Goal: Information Seeking & Learning: Learn about a topic

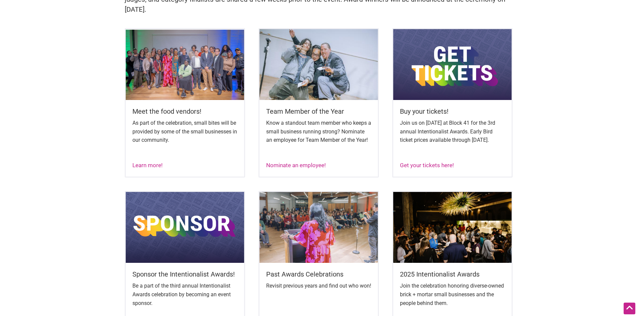
scroll to position [267, 0]
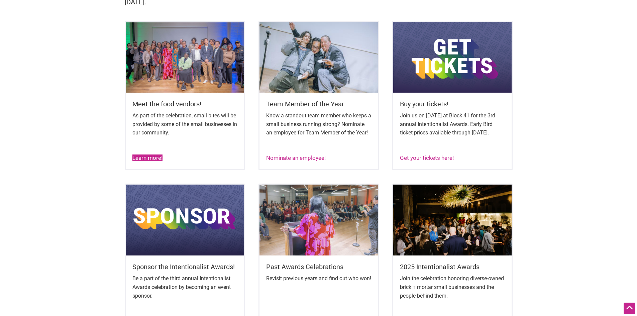
click at [149, 161] on link "Learn more!" at bounding box center [147, 157] width 30 height 7
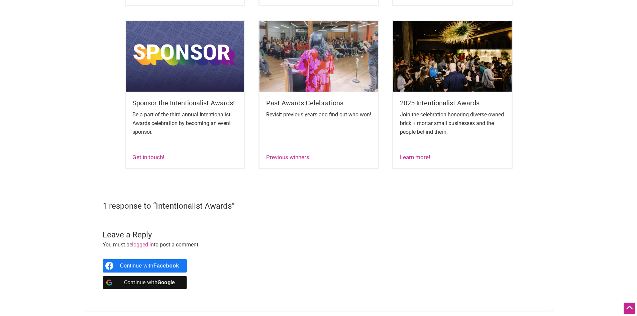
scroll to position [435, 0]
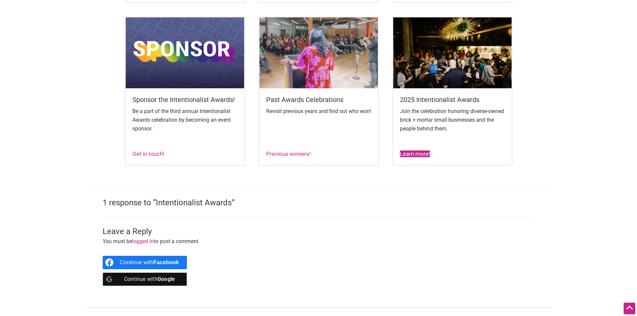
click at [417, 157] on link "Learn more!" at bounding box center [415, 153] width 30 height 7
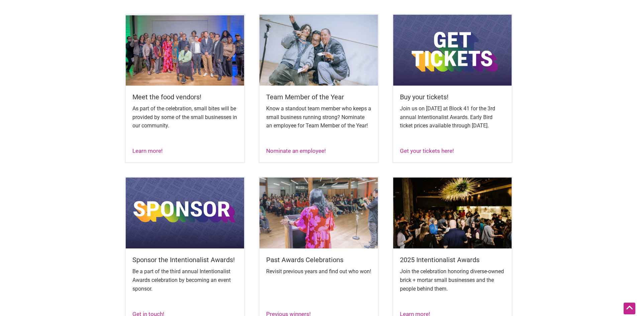
scroll to position [267, 0]
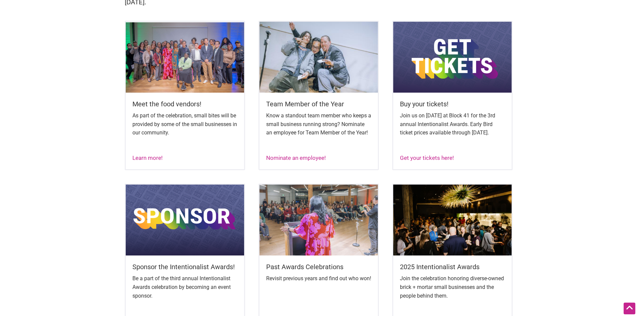
click at [284, 246] on img at bounding box center [318, 220] width 118 height 71
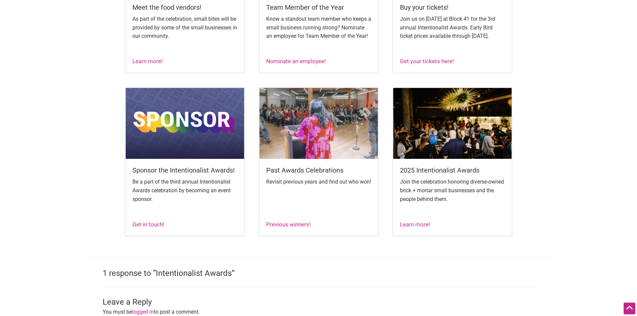
scroll to position [423, 0]
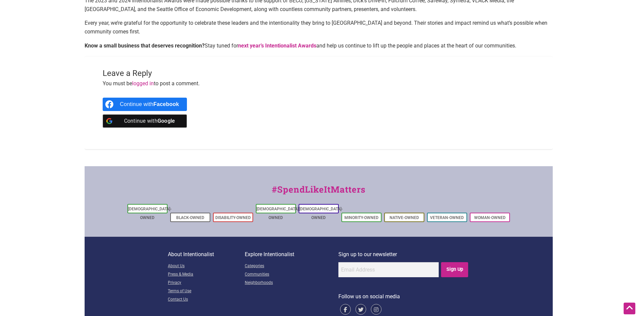
scroll to position [975, 0]
